Goal: Information Seeking & Learning: Learn about a topic

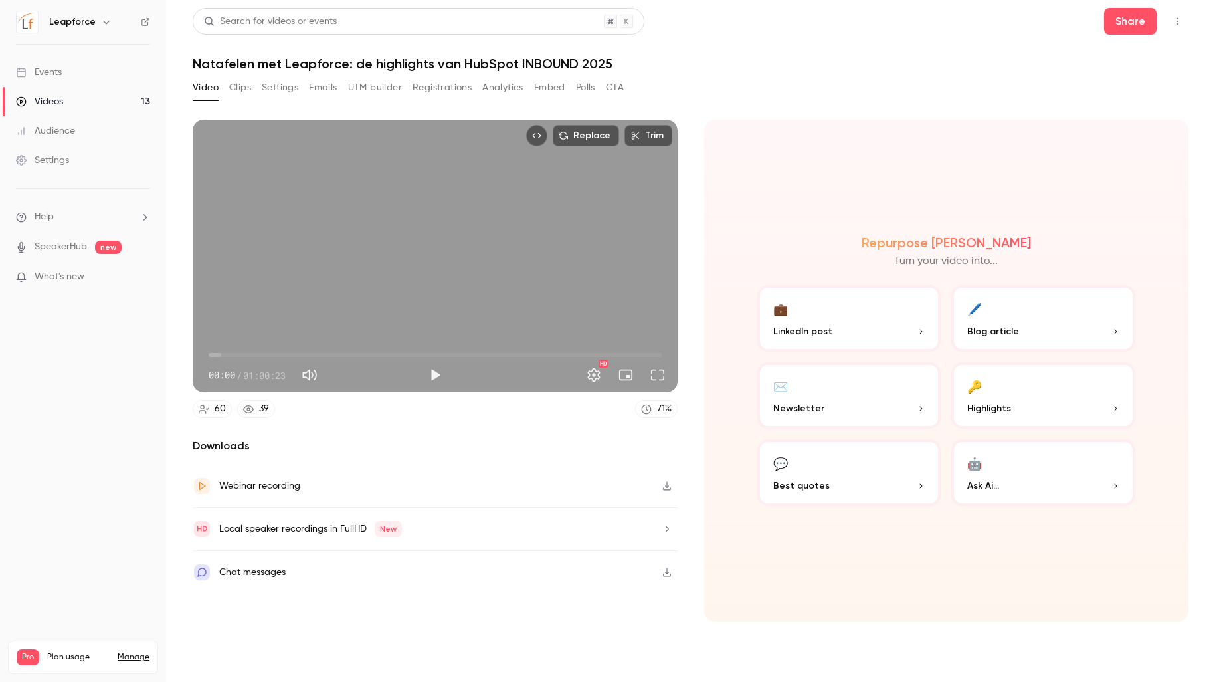
click at [312, 85] on button "Emails" at bounding box center [323, 87] width 28 height 21
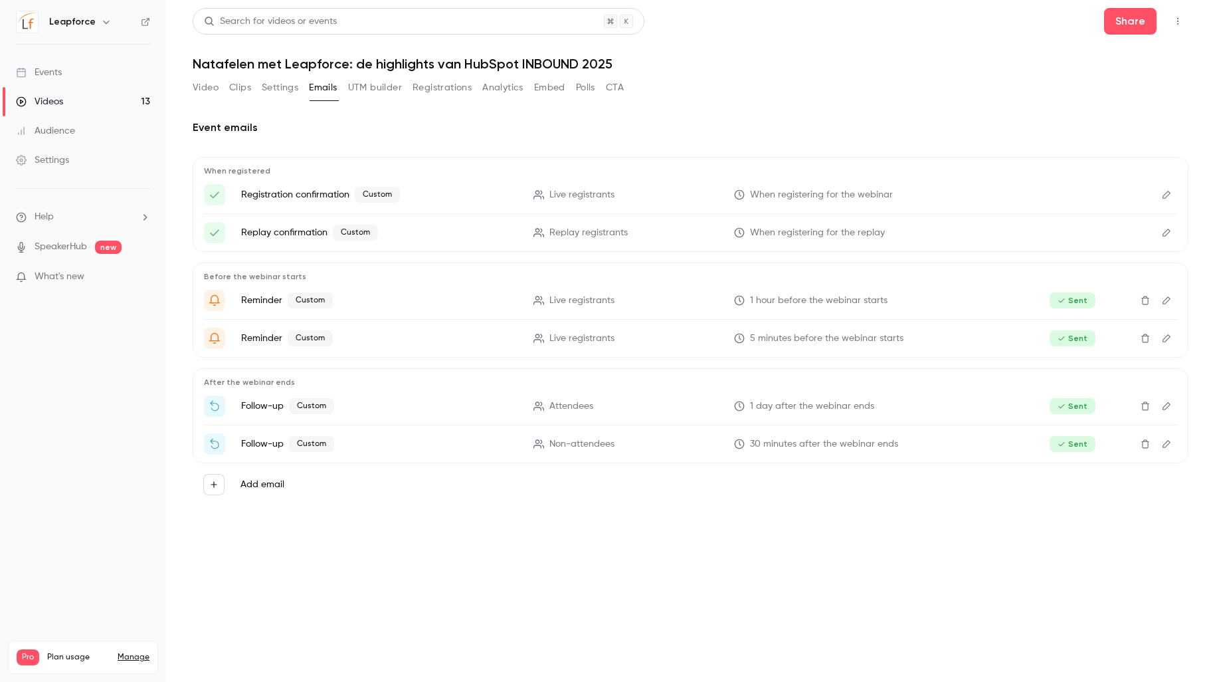
click at [368, 413] on p "Follow-up Custom" at bounding box center [379, 406] width 276 height 16
click at [897, 405] on p "1 day after the webinar ends" at bounding box center [872, 406] width 276 height 14
click at [894, 405] on p "1 day after the webinar ends" at bounding box center [872, 406] width 276 height 14
click at [893, 405] on p "1 day after the webinar ends" at bounding box center [872, 406] width 276 height 14
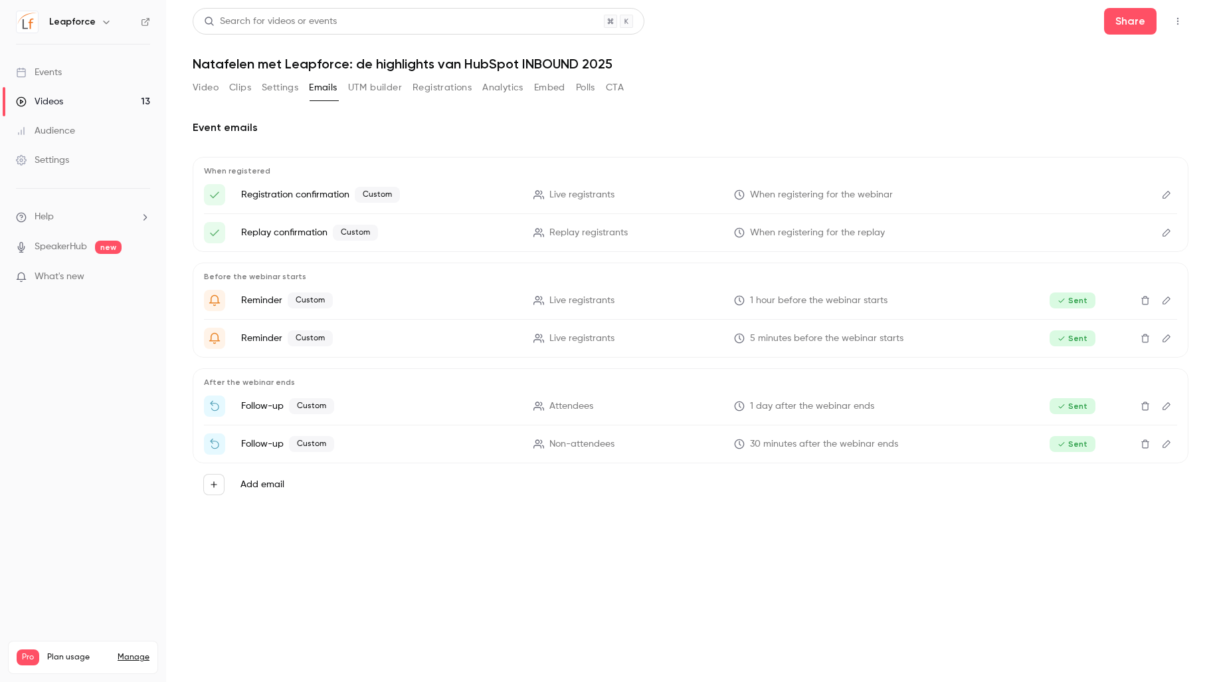
click at [1167, 405] on icon "Edit" at bounding box center [1167, 405] width 11 height 9
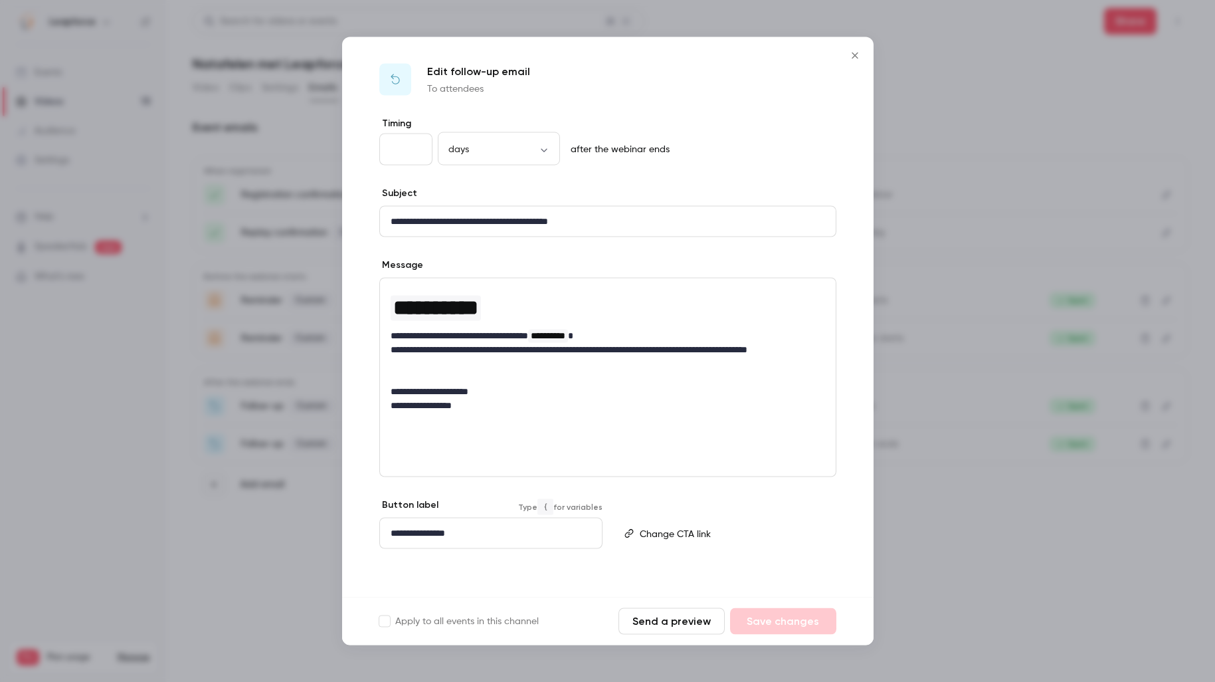
click at [514, 540] on div "**********" at bounding box center [491, 533] width 222 height 30
click at [631, 577] on div "**********" at bounding box center [608, 357] width 532 height 480
click at [568, 534] on p "**********" at bounding box center [491, 533] width 201 height 14
click at [563, 597] on div "Apply to all events in this channel Send a preview Save changes" at bounding box center [608, 621] width 532 height 49
click at [855, 51] on icon "Close" at bounding box center [855, 56] width 16 height 11
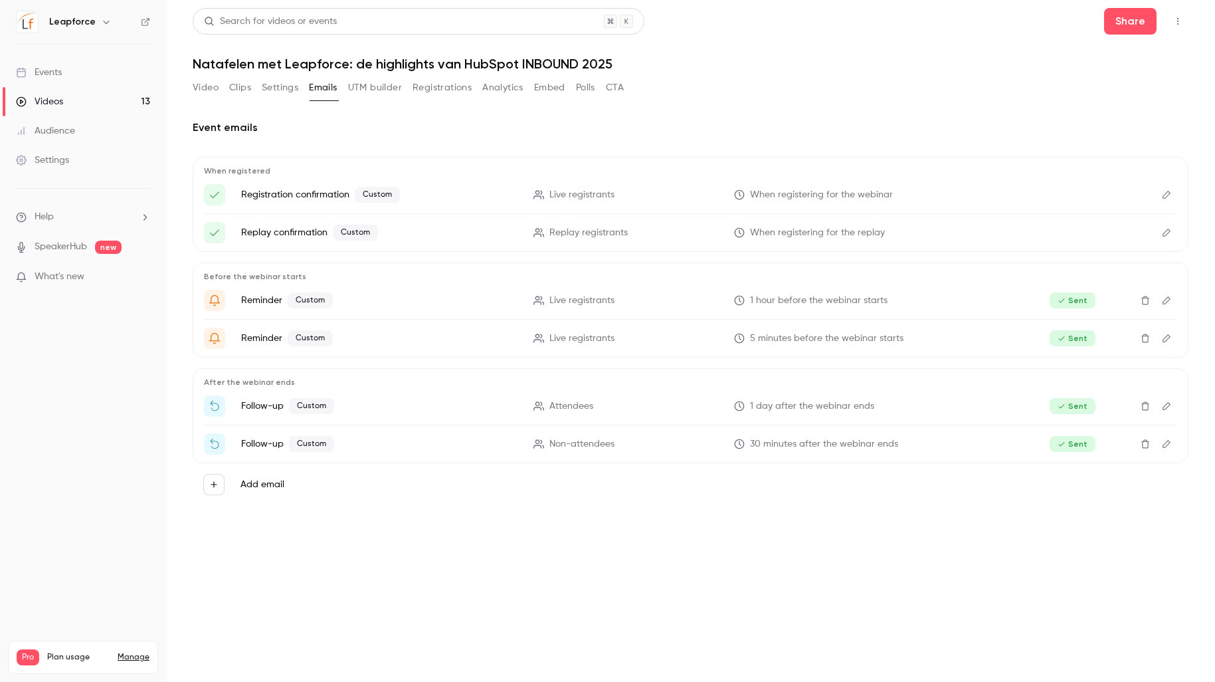
click at [225, 96] on div "Video Clips Settings Emails UTM builder Registrations Analytics Embed Polls CTA" at bounding box center [408, 87] width 431 height 21
click at [213, 92] on button "Video" at bounding box center [206, 87] width 26 height 21
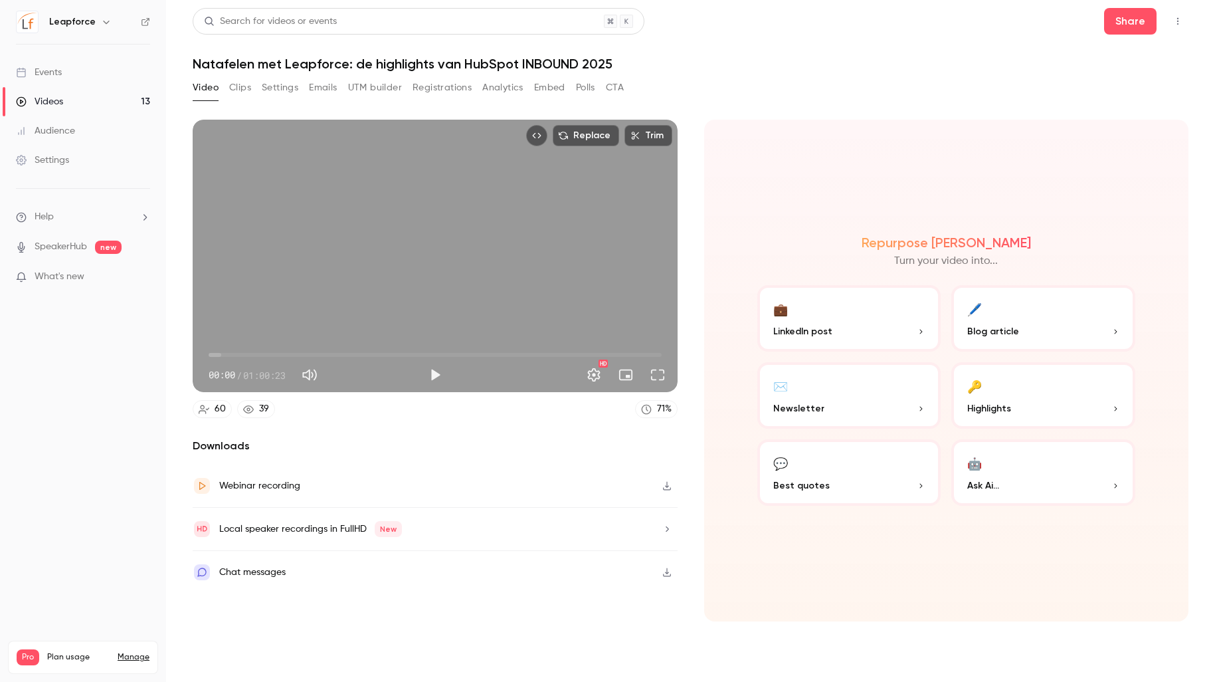
click at [104, 111] on link "Videos 13" at bounding box center [83, 101] width 166 height 29
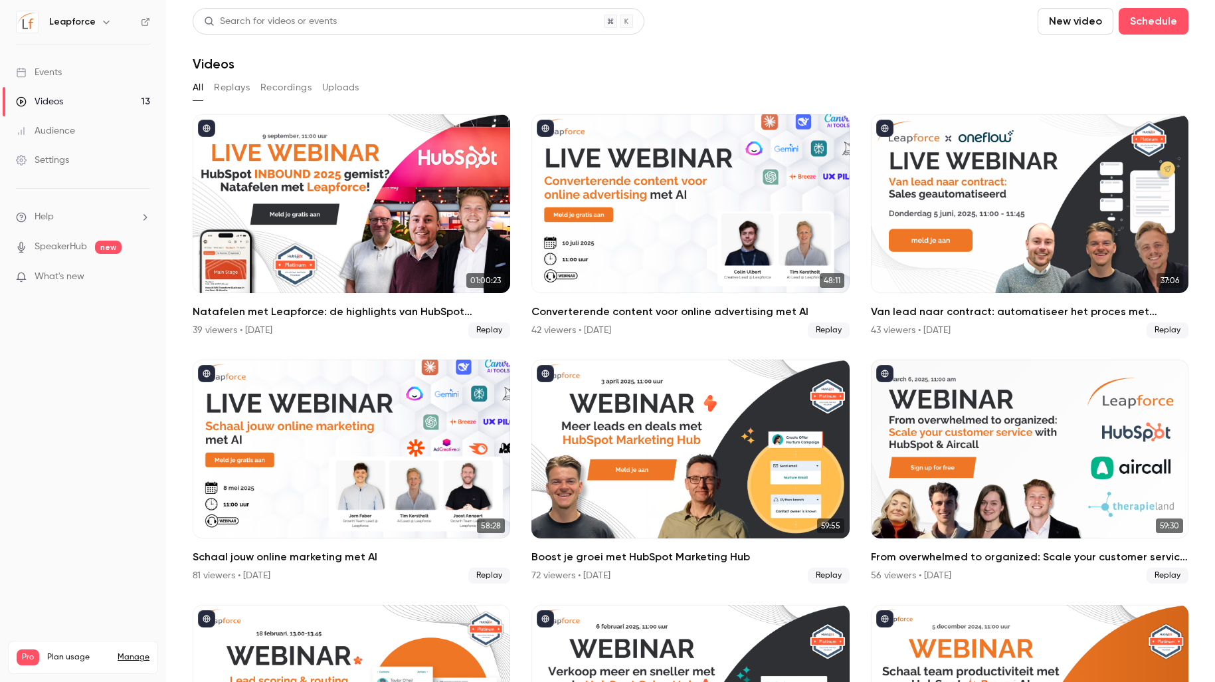
click at [285, 78] on button "Recordings" at bounding box center [285, 87] width 51 height 21
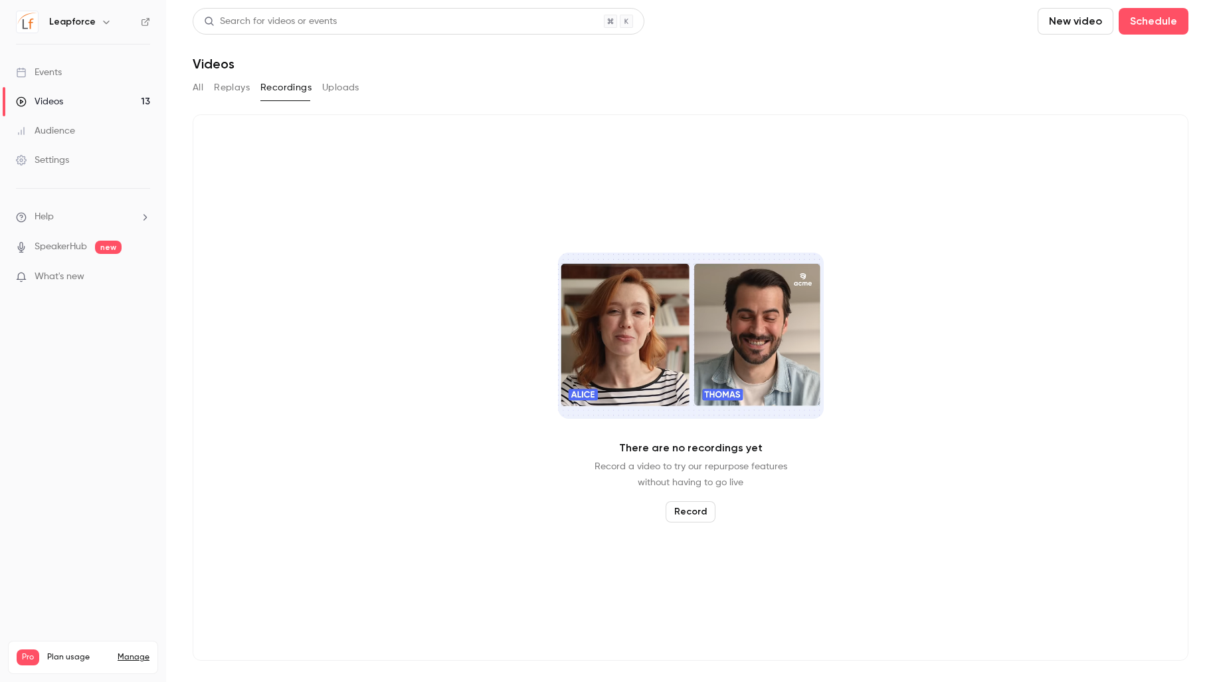
click at [700, 504] on button "Record" at bounding box center [691, 511] width 50 height 21
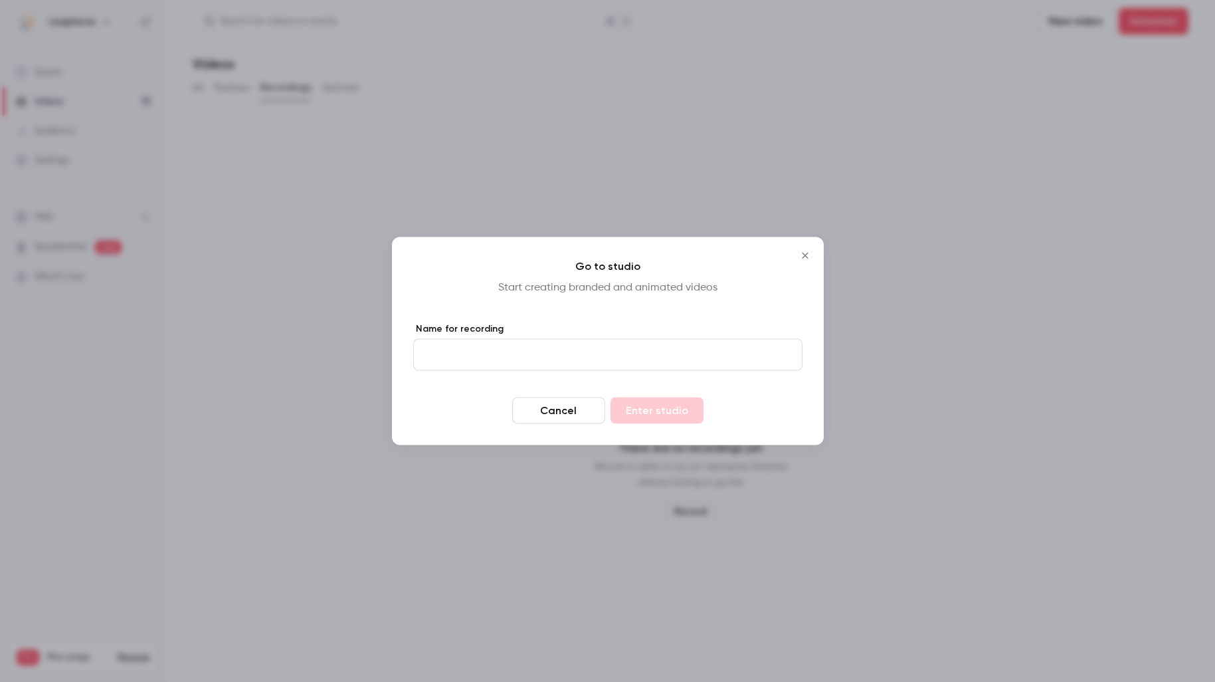
click at [799, 256] on icon "Close" at bounding box center [805, 256] width 16 height 11
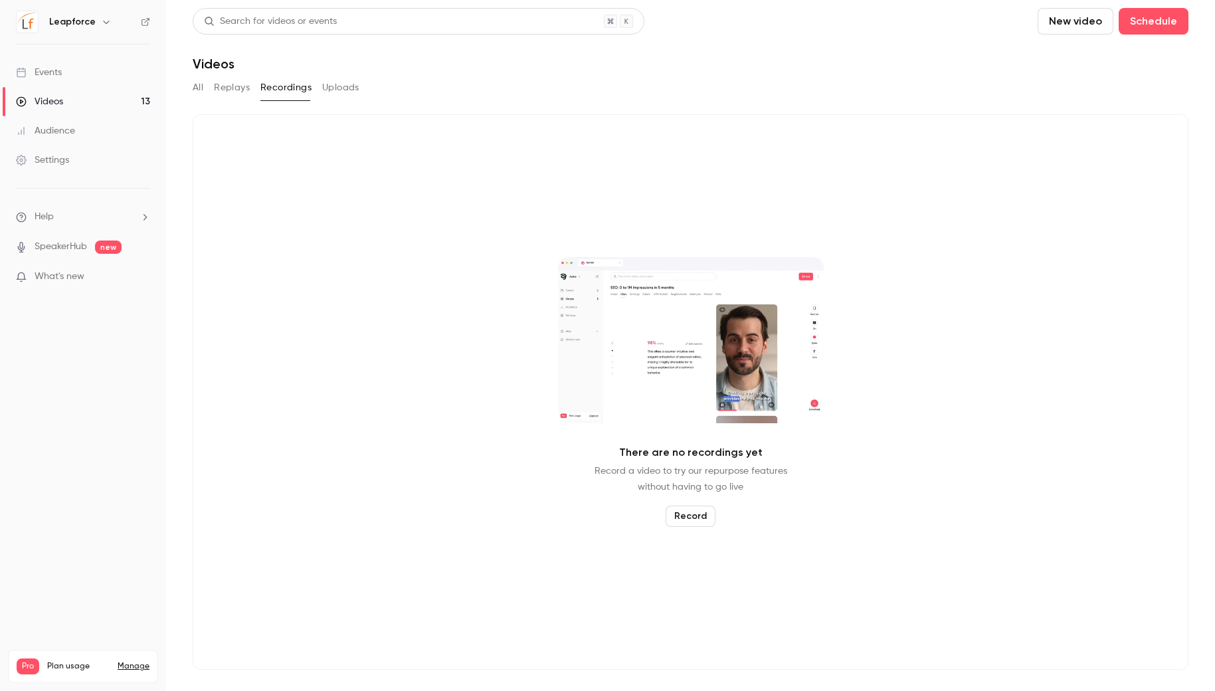
click at [98, 105] on link "Videos 13" at bounding box center [83, 101] width 166 height 29
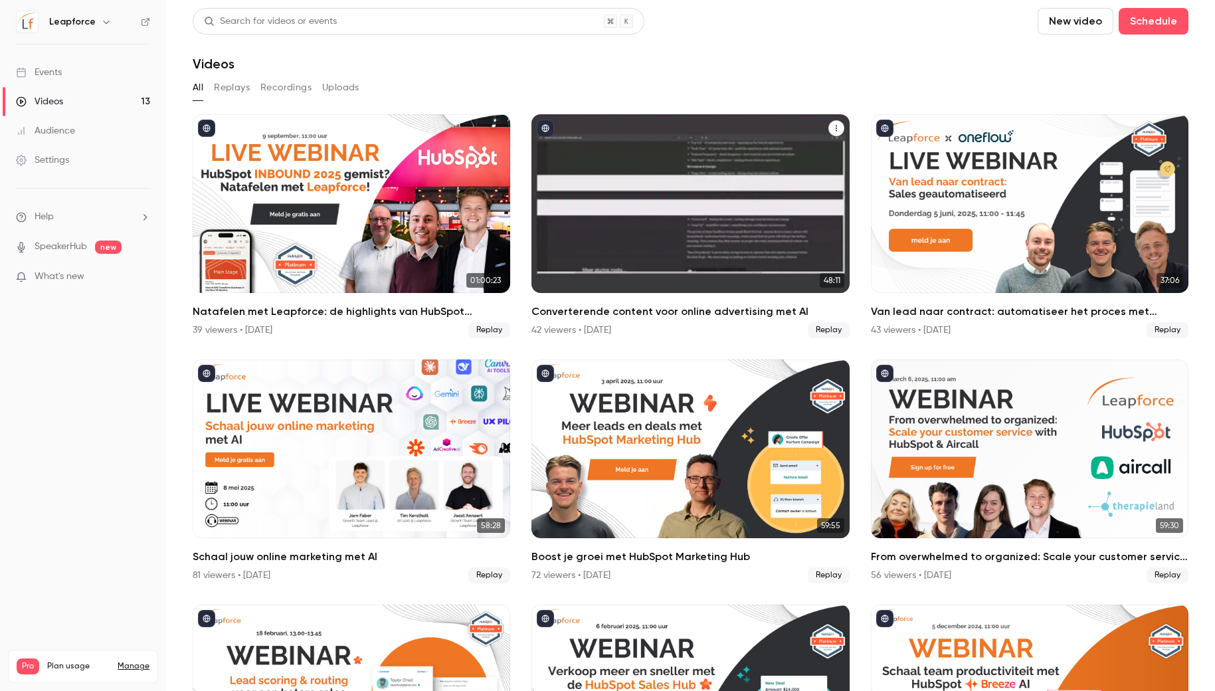
click at [686, 173] on div "Converterende content voor online advertising met AI" at bounding box center [691, 203] width 318 height 179
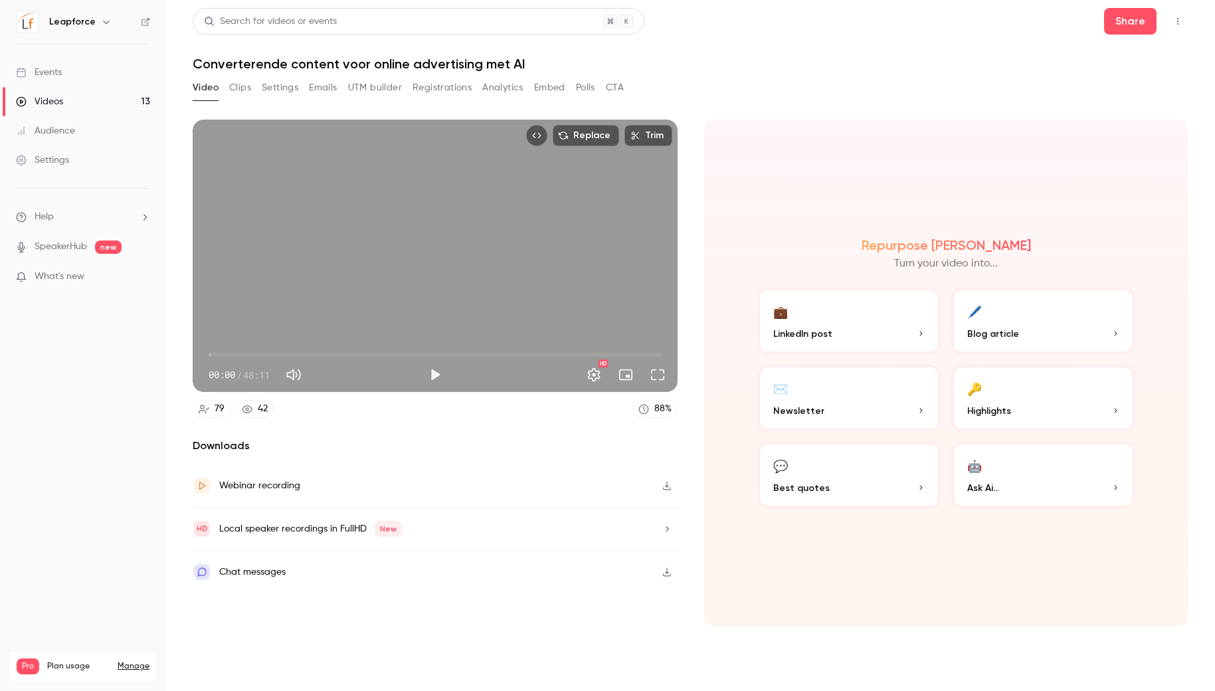
click at [640, 483] on div "Webinar recording" at bounding box center [435, 486] width 485 height 43
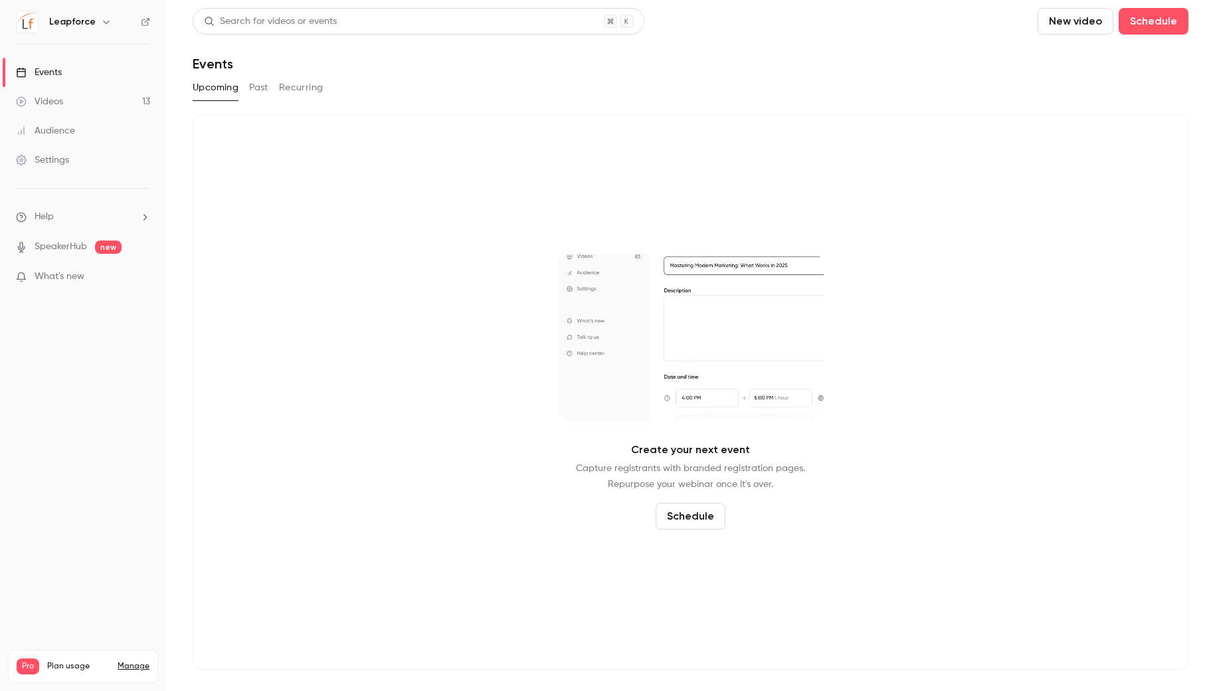
click at [57, 104] on div "Videos" at bounding box center [39, 101] width 47 height 13
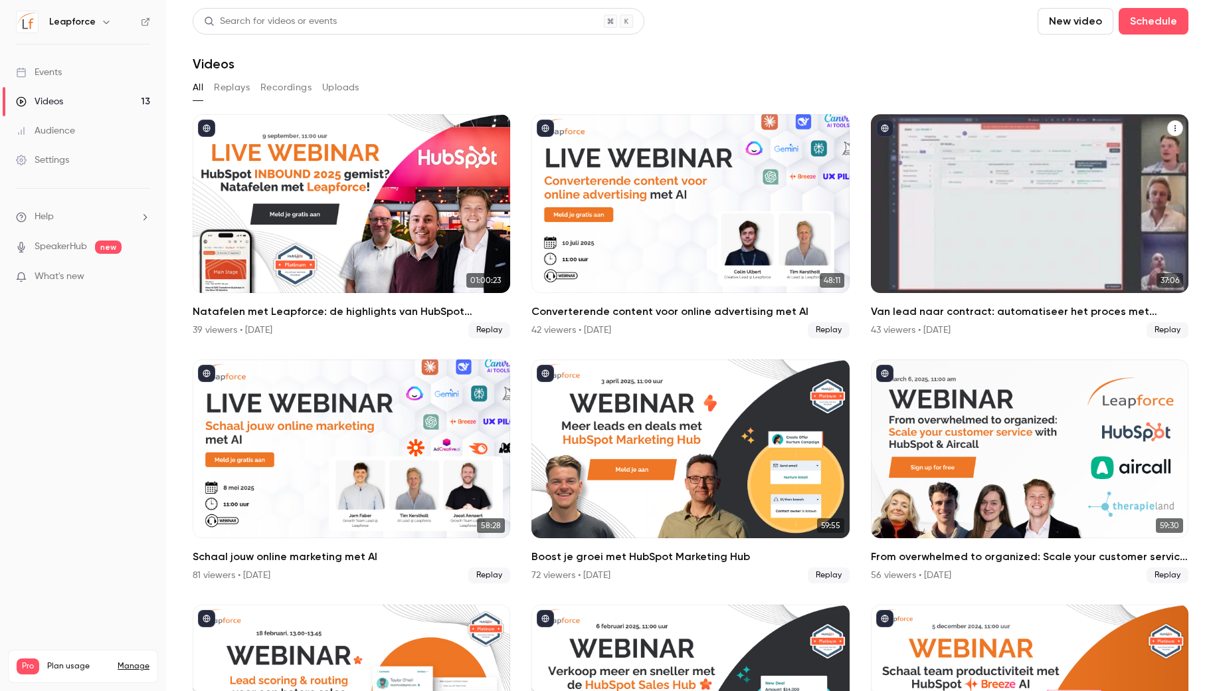
click at [944, 171] on div "Van lead naar contract: automatiseer het proces met HubSpot en Oneflow" at bounding box center [1030, 203] width 318 height 179
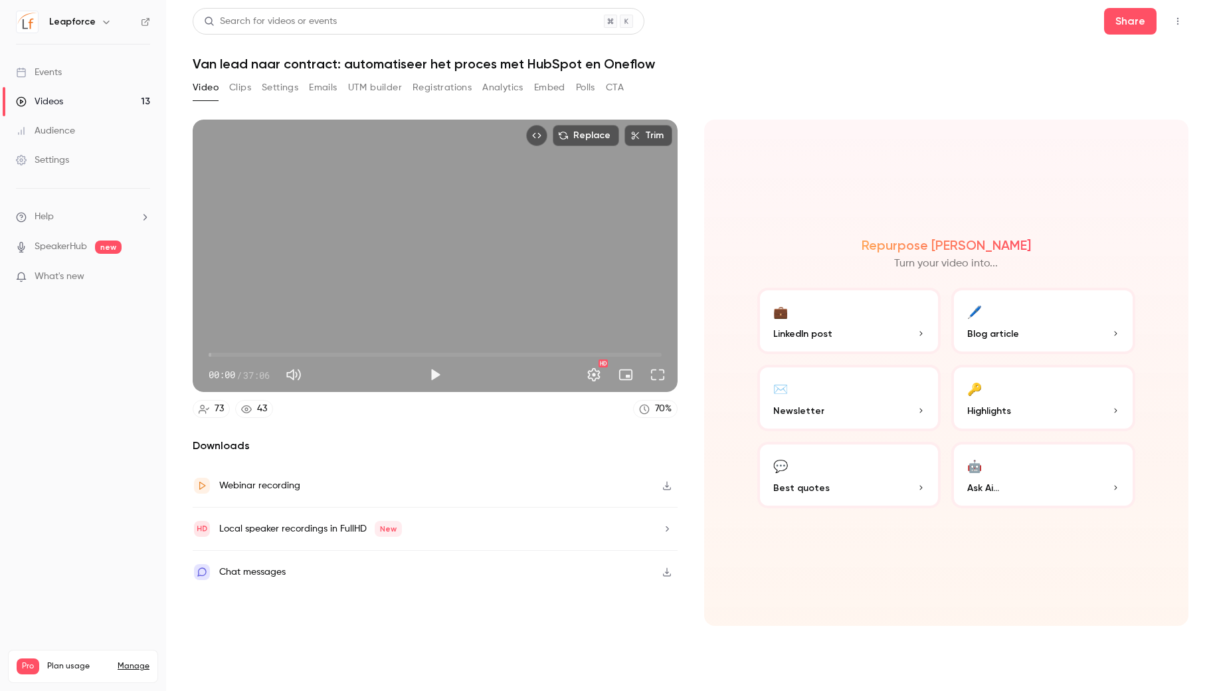
click at [71, 101] on link "Videos 13" at bounding box center [83, 101] width 166 height 29
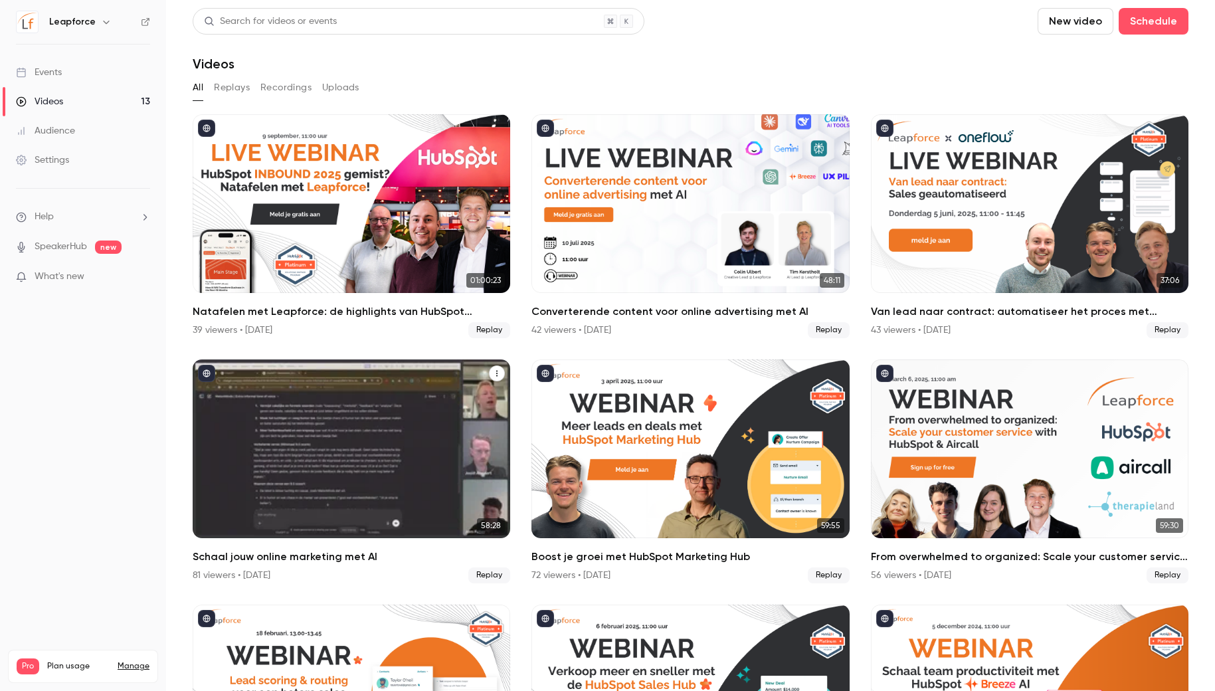
click at [365, 433] on div "Schaal jouw online marketing met AI" at bounding box center [352, 449] width 318 height 179
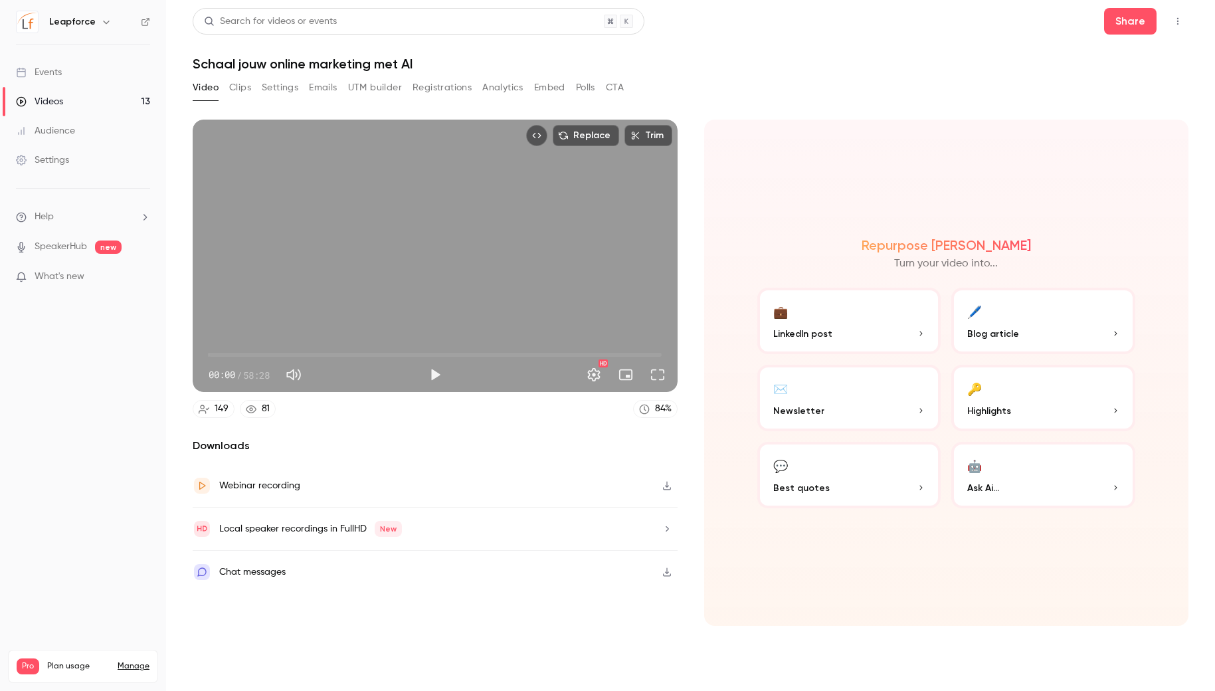
click at [114, 108] on link "Videos 13" at bounding box center [83, 101] width 166 height 29
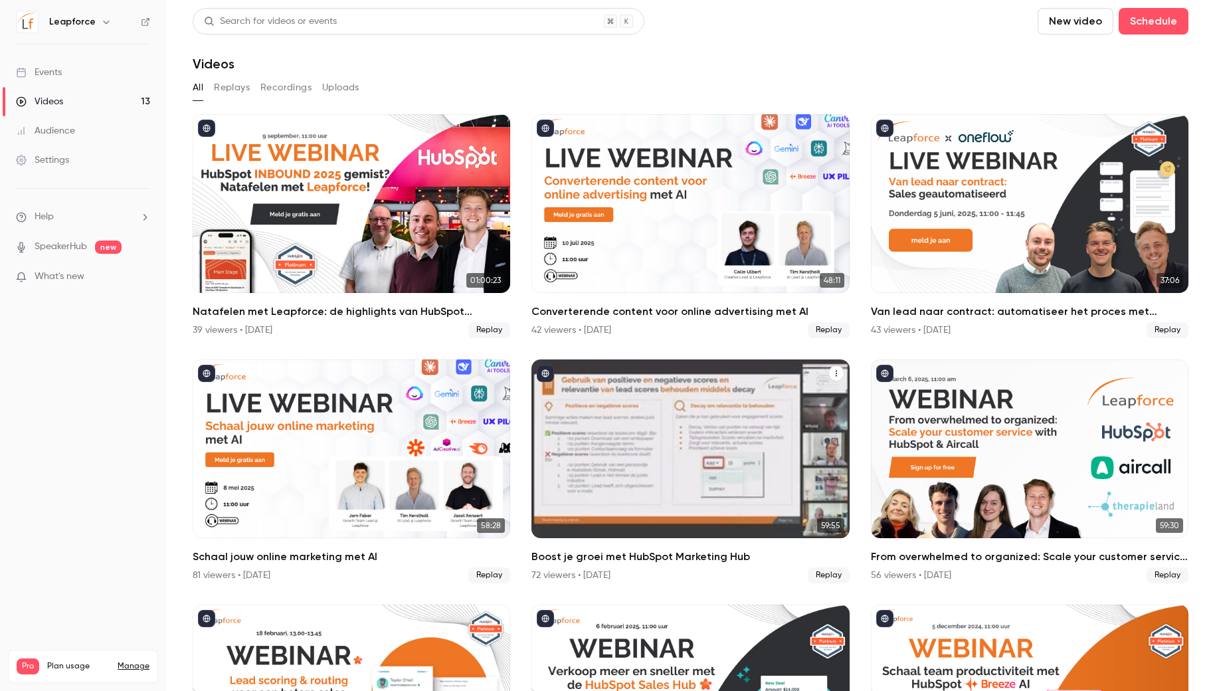
click at [575, 429] on div "Boost je groei met HubSpot Marketing Hub" at bounding box center [691, 449] width 318 height 179
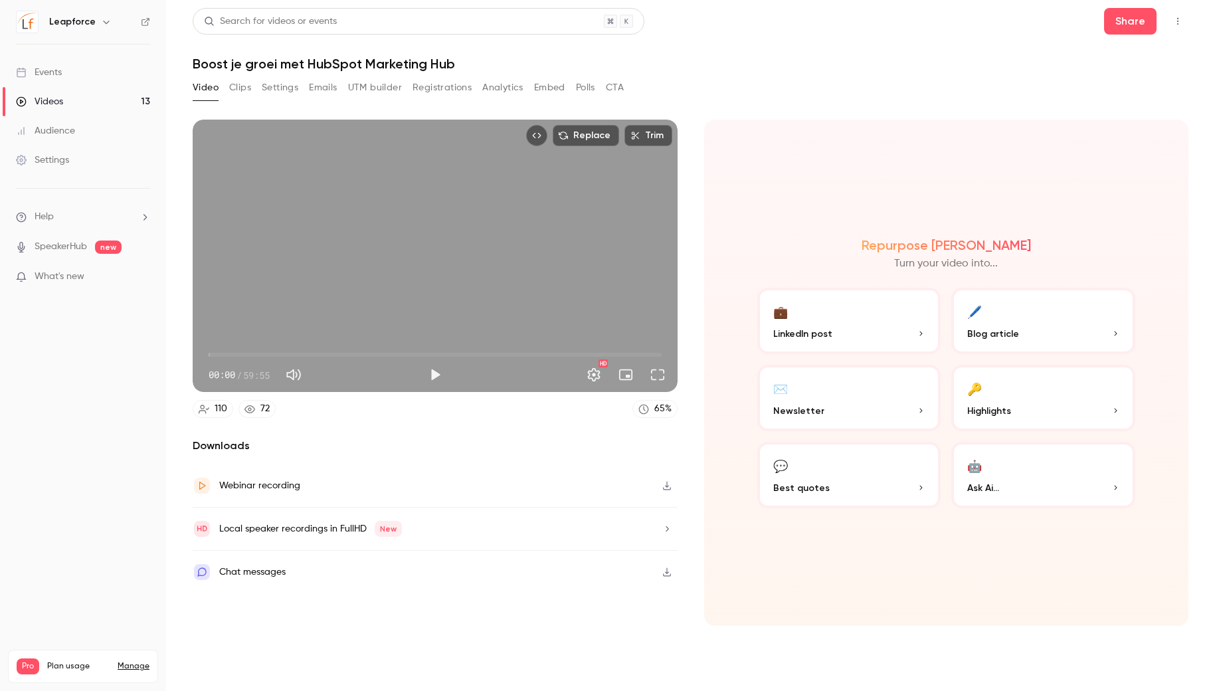
click at [70, 96] on link "Videos 13" at bounding box center [83, 101] width 166 height 29
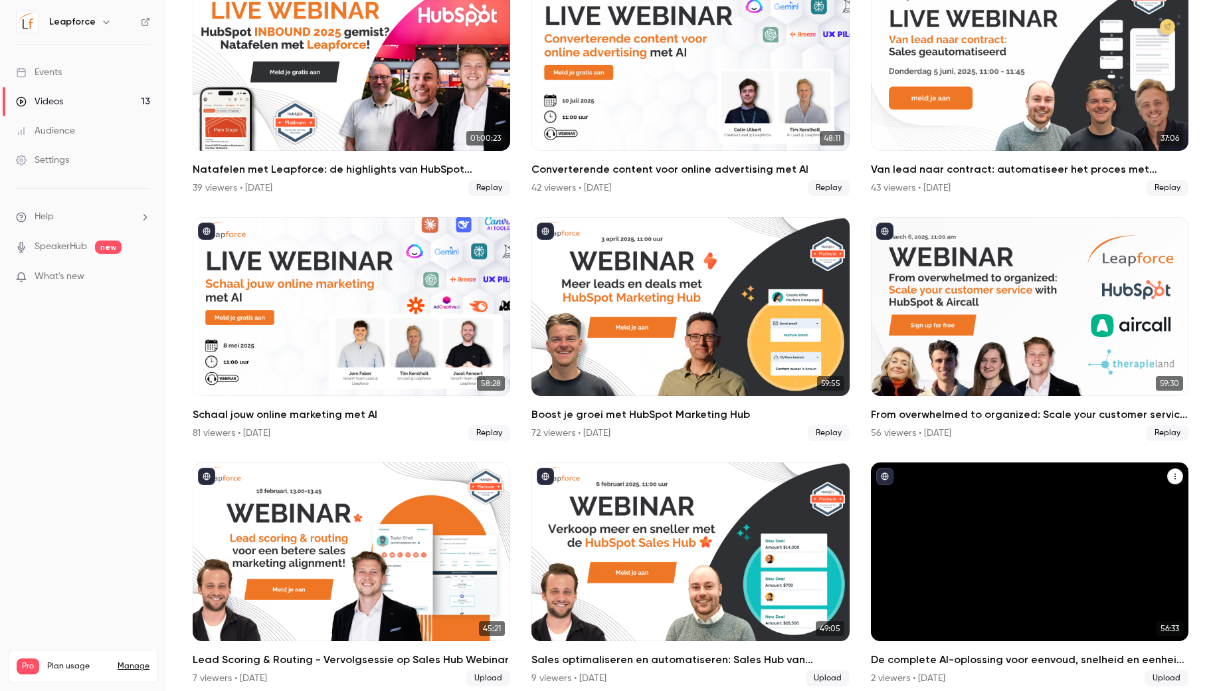
scroll to position [176, 0]
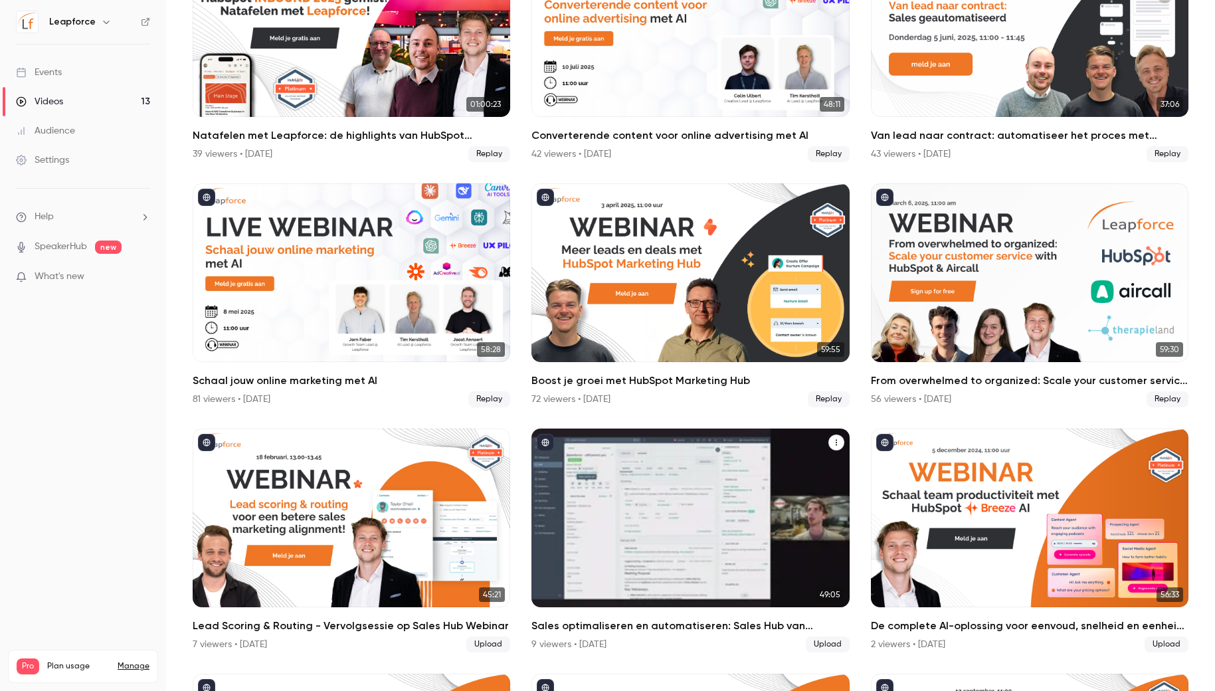
click at [748, 518] on div "Sales optimaliseren en automatiseren: Sales Hub van HubSpot" at bounding box center [691, 518] width 318 height 179
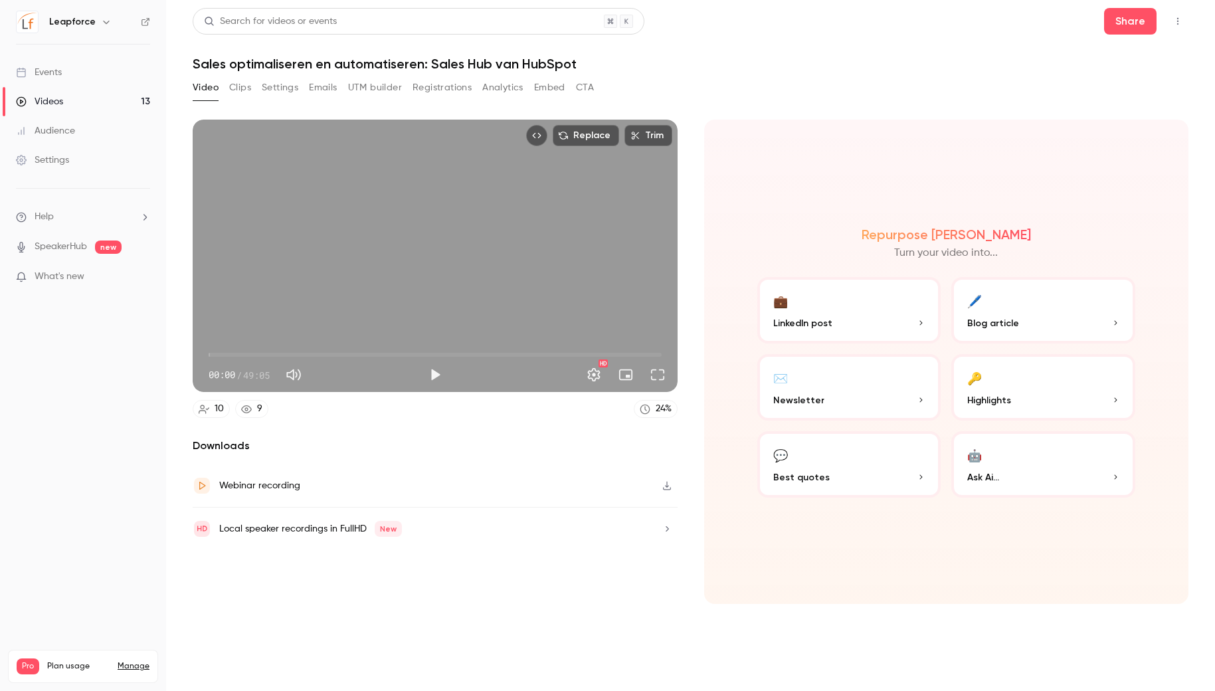
click at [120, 106] on link "Videos 13" at bounding box center [83, 101] width 166 height 29
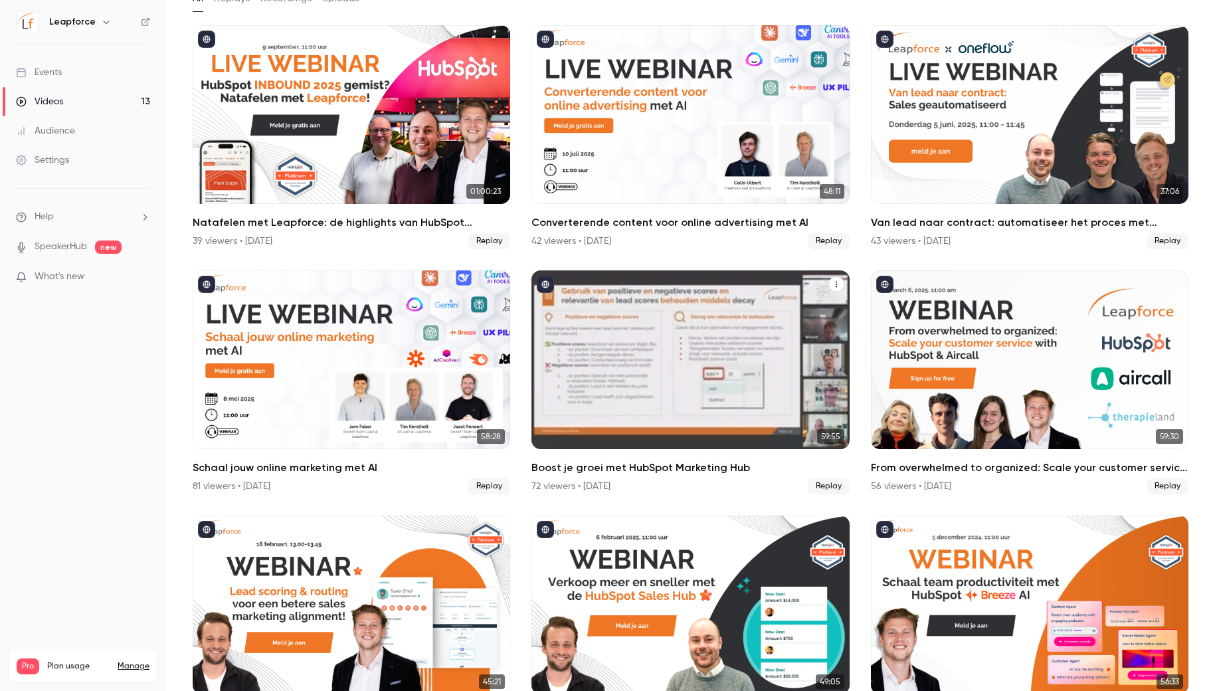
scroll to position [422, 0]
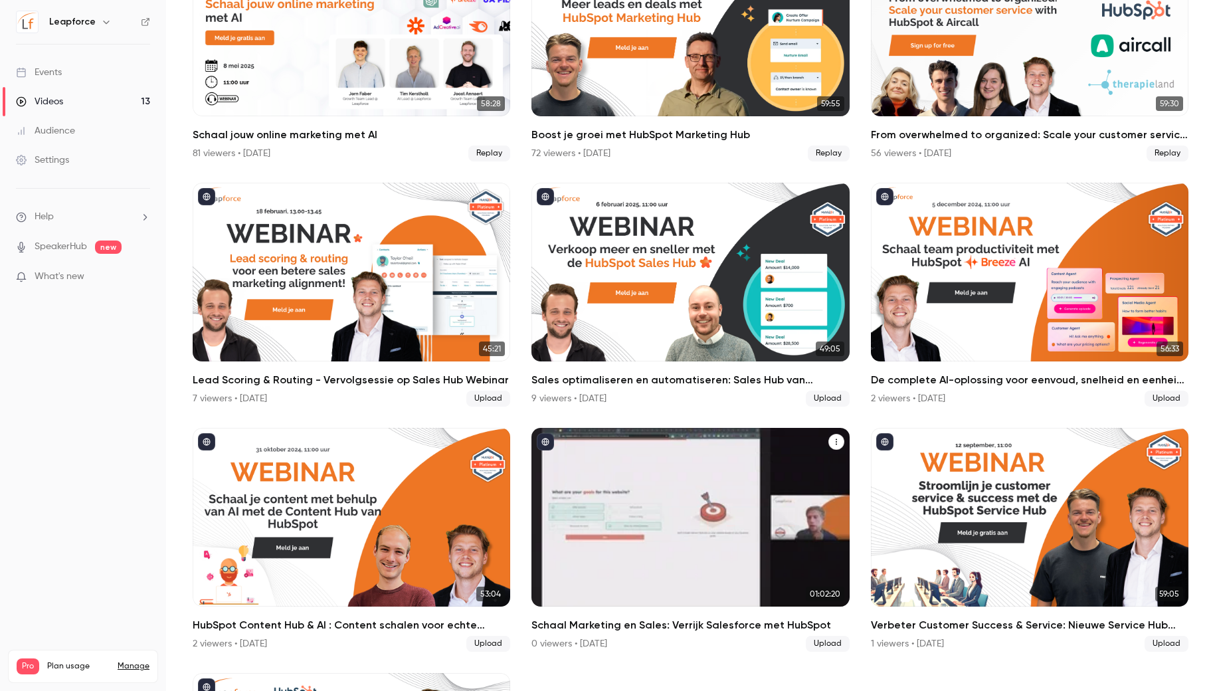
click at [830, 548] on div "Schaal Marketing en Sales: Verrijk Salesforce met HubSpot" at bounding box center [691, 517] width 318 height 179
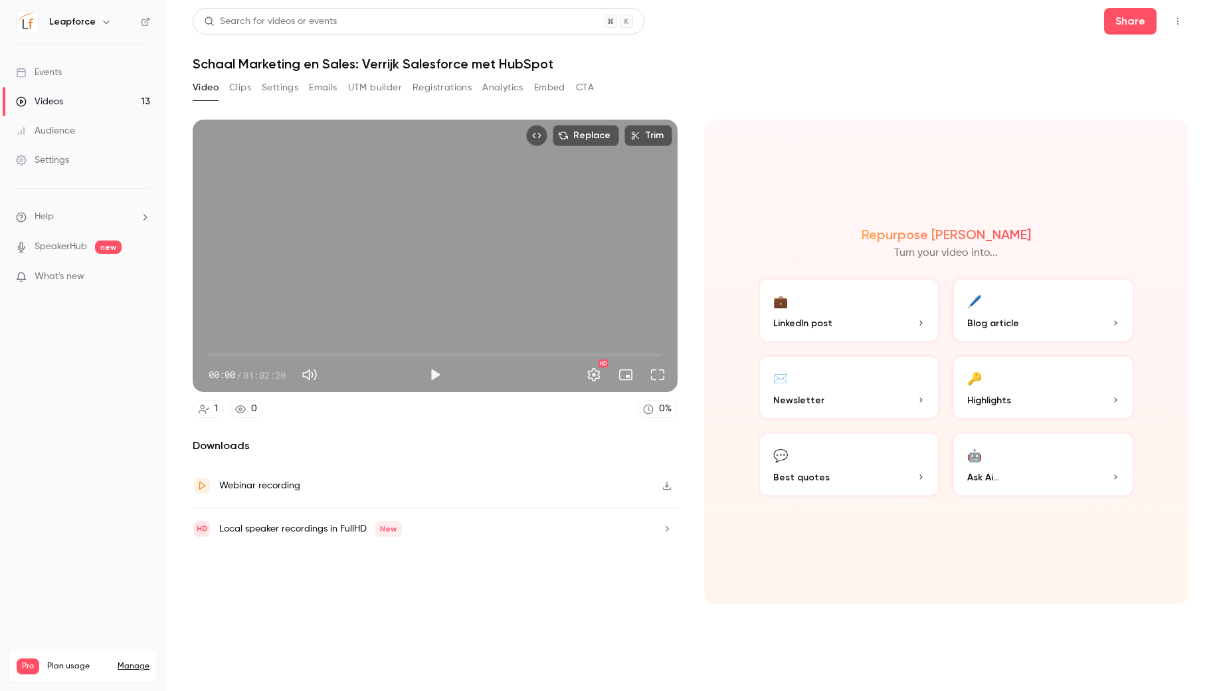
click at [529, 481] on div "Webinar recording" at bounding box center [435, 486] width 485 height 43
click at [140, 106] on link "Videos 13" at bounding box center [83, 101] width 166 height 29
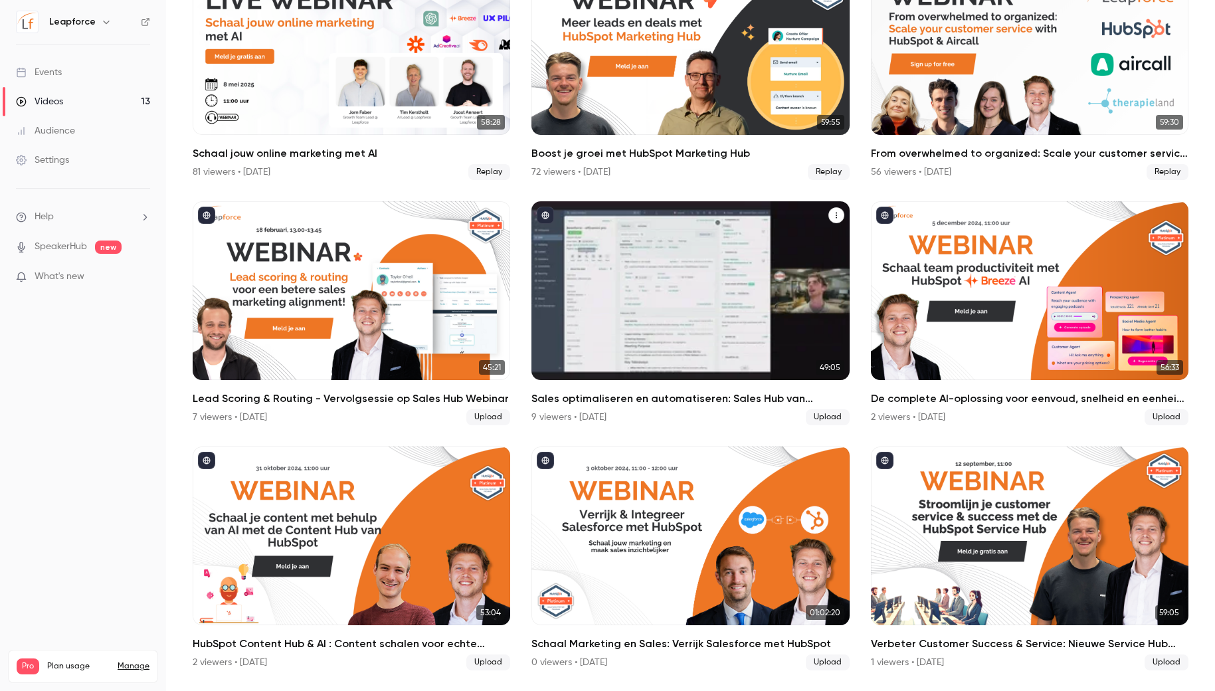
scroll to position [635, 0]
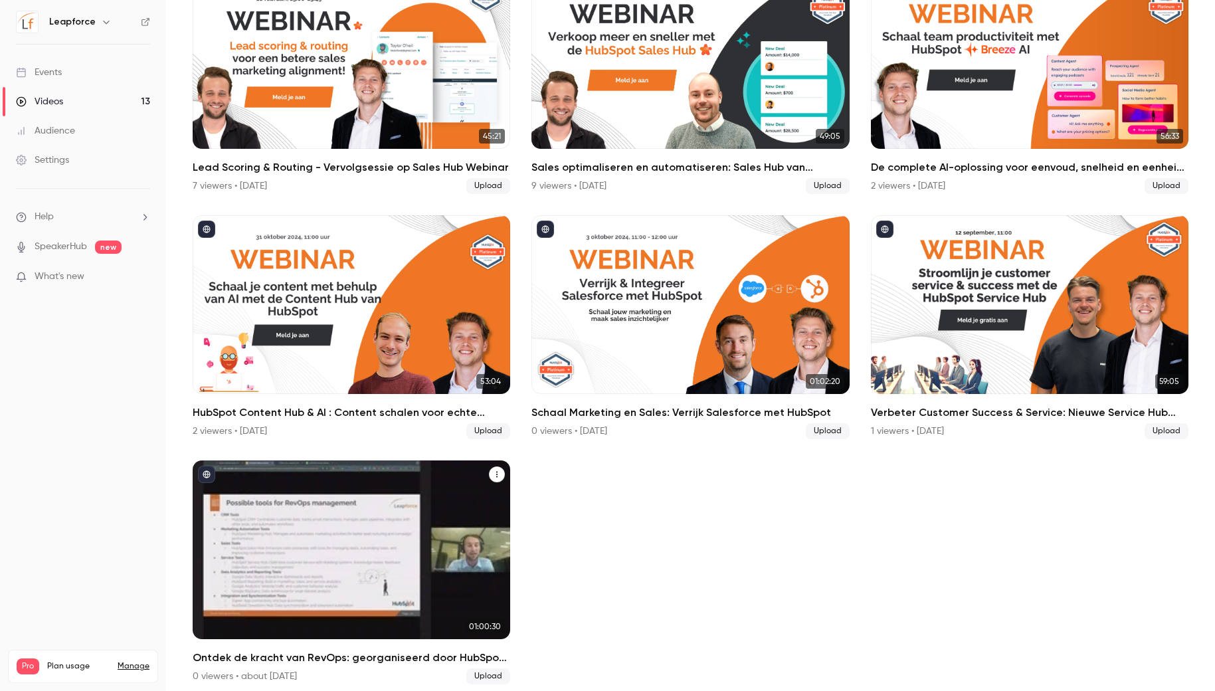
click at [472, 540] on div "Ontdek de kracht van RevOps: georganiseerd door HubSpot & Leapforce" at bounding box center [352, 550] width 318 height 179
